Goal: Navigation & Orientation: Find specific page/section

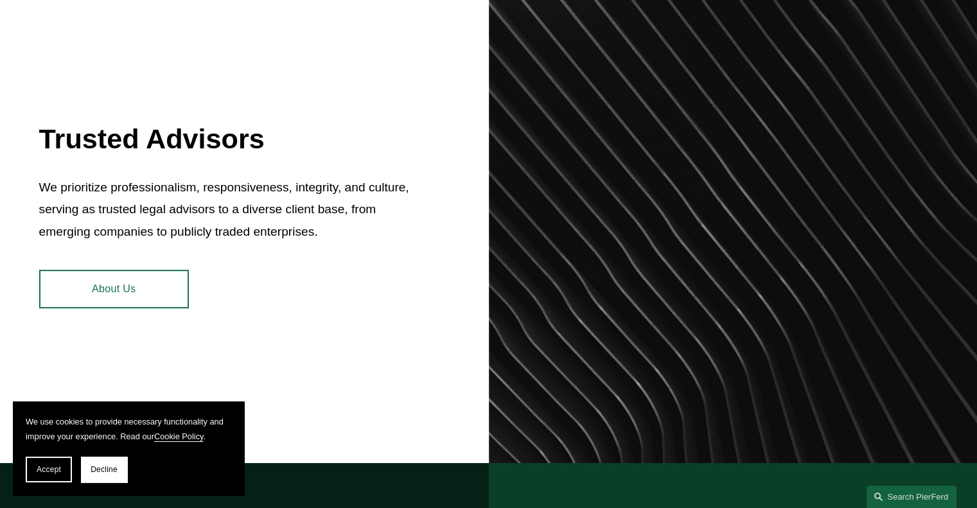
scroll to position [540, 0]
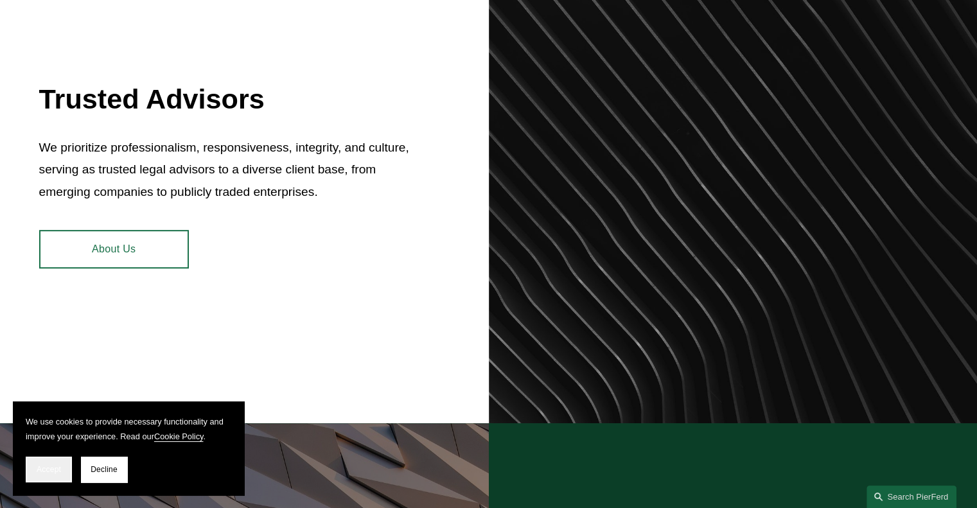
click at [60, 471] on span "Accept" at bounding box center [49, 469] width 24 height 9
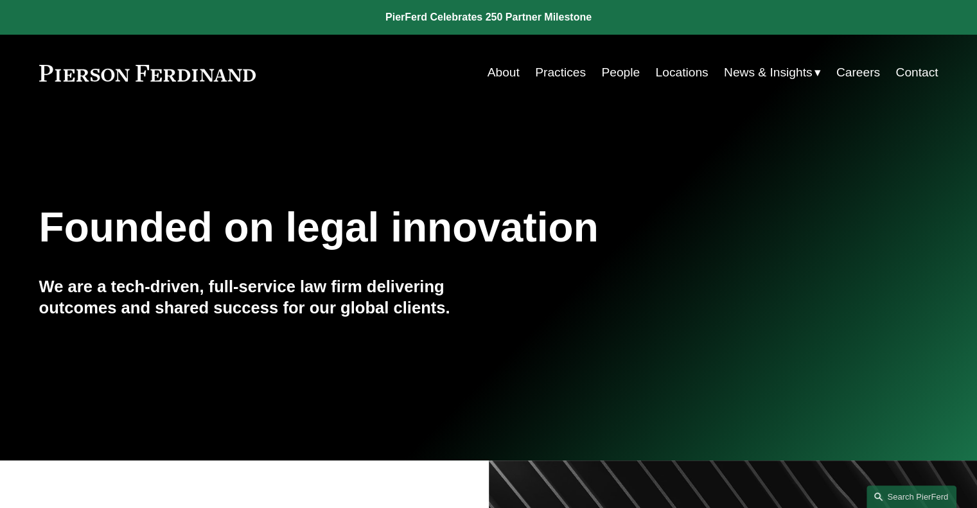
scroll to position [0, 0]
click at [604, 76] on link "People" at bounding box center [620, 72] width 39 height 24
